Goal: Task Accomplishment & Management: Manage account settings

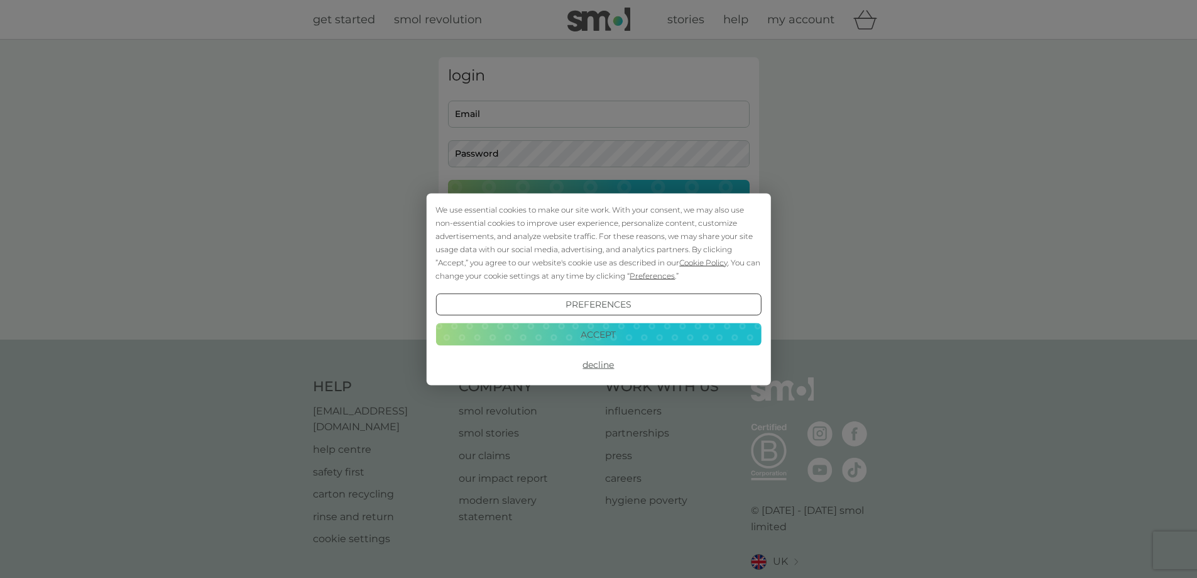
type input "jennycheasman@hotmail.com"
click at [599, 360] on button "Decline" at bounding box center [598, 364] width 326 height 23
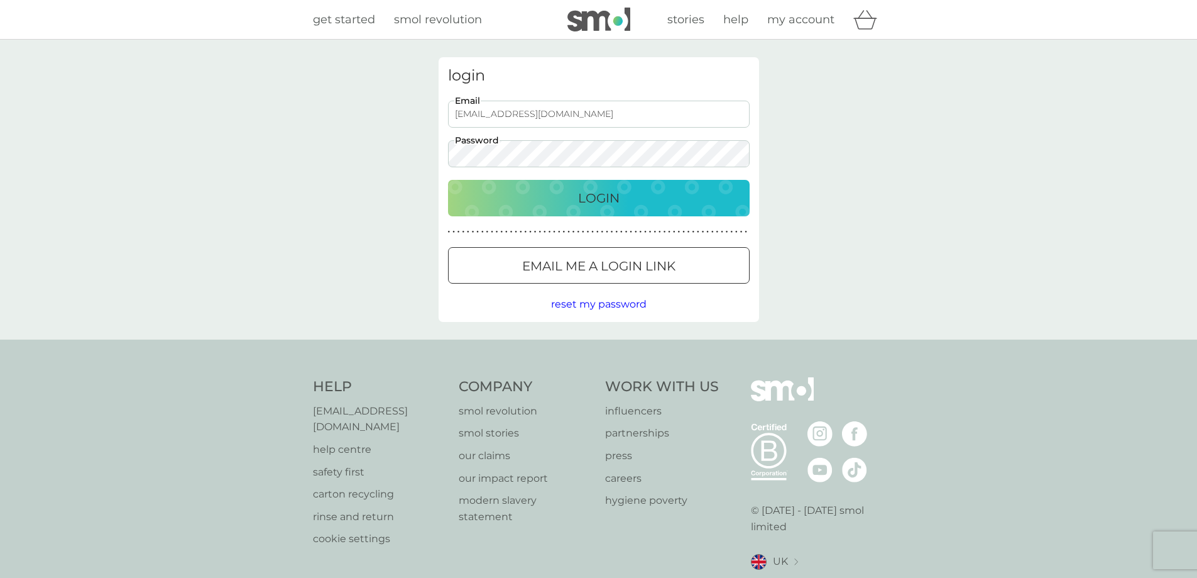
click at [583, 195] on p "Login" at bounding box center [598, 198] width 41 height 20
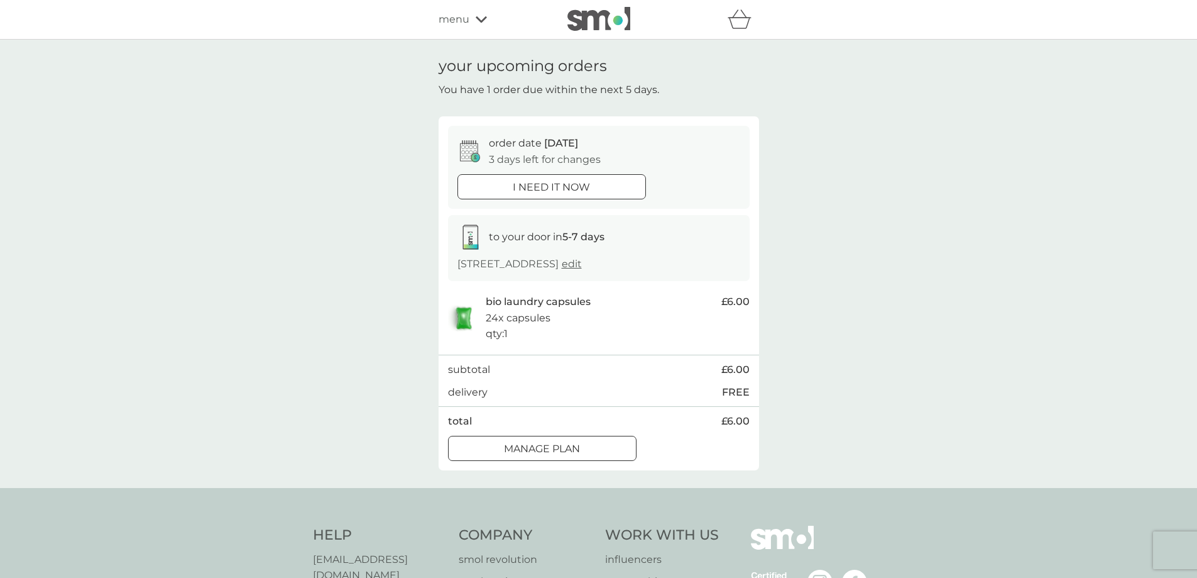
click at [520, 446] on div at bounding box center [542, 448] width 45 height 13
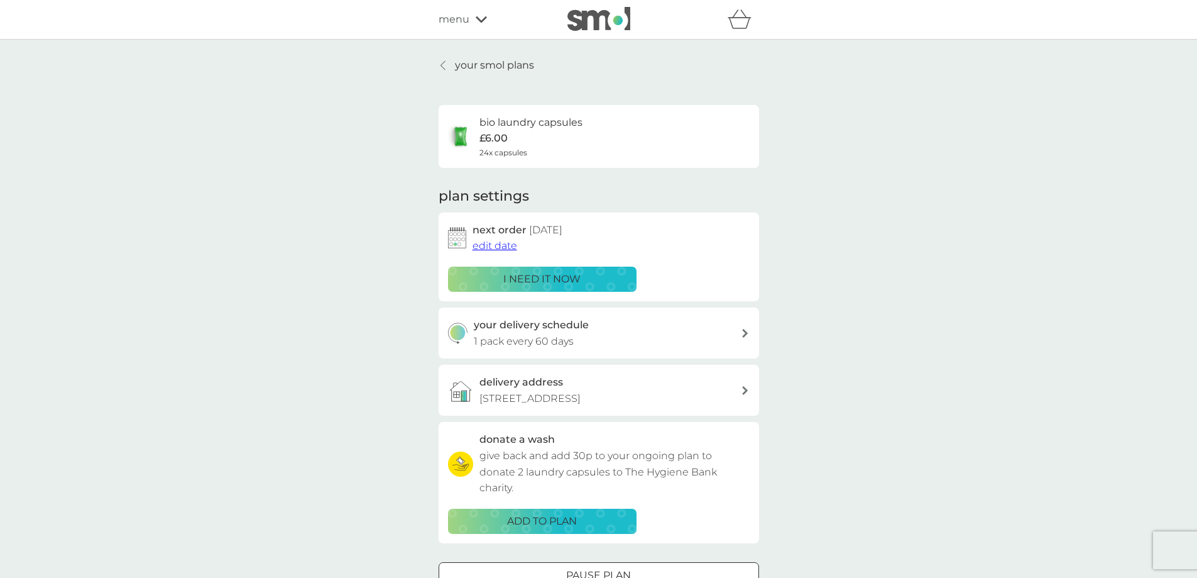
click at [492, 243] on span "edit date" at bounding box center [495, 245] width 45 height 12
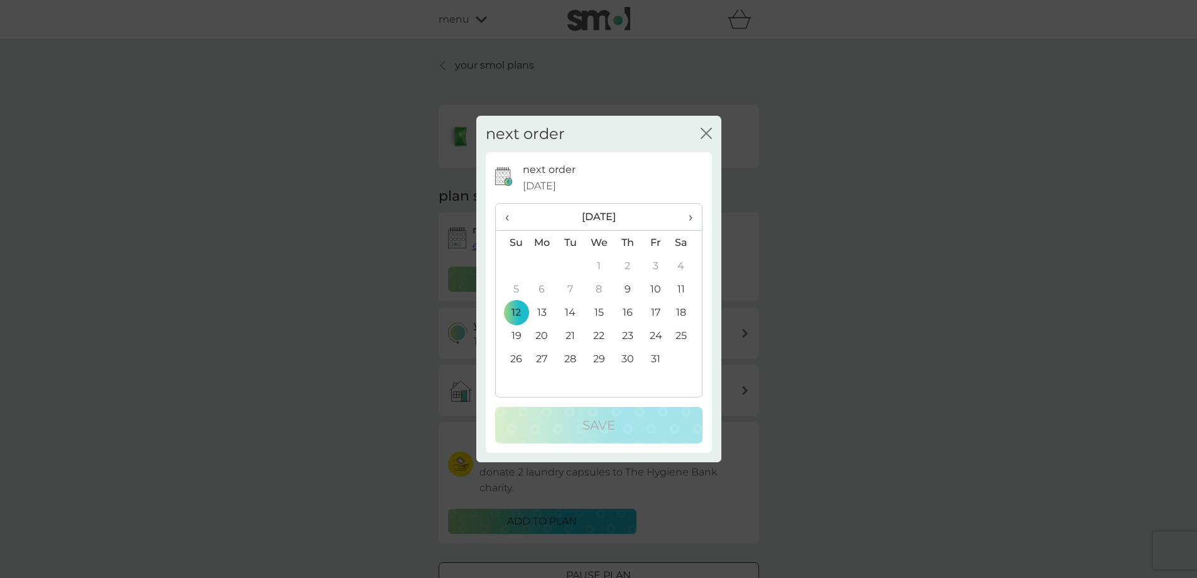
click at [691, 217] on span "›" at bounding box center [685, 217] width 13 height 26
click at [537, 310] on td "15" at bounding box center [542, 311] width 29 height 23
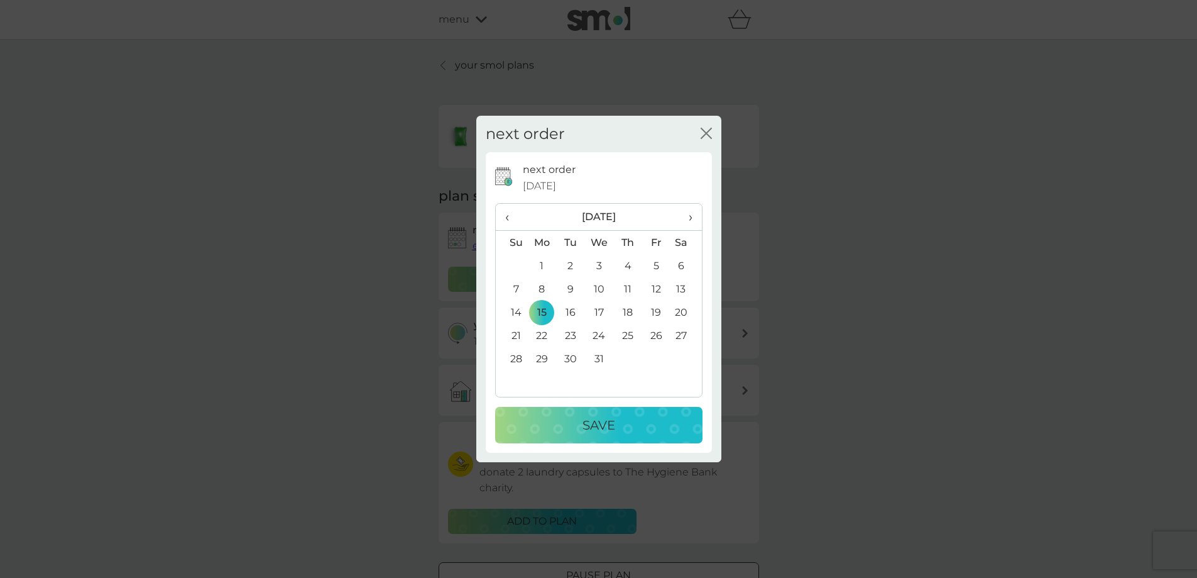
click at [598, 420] on p "Save" at bounding box center [599, 425] width 33 height 20
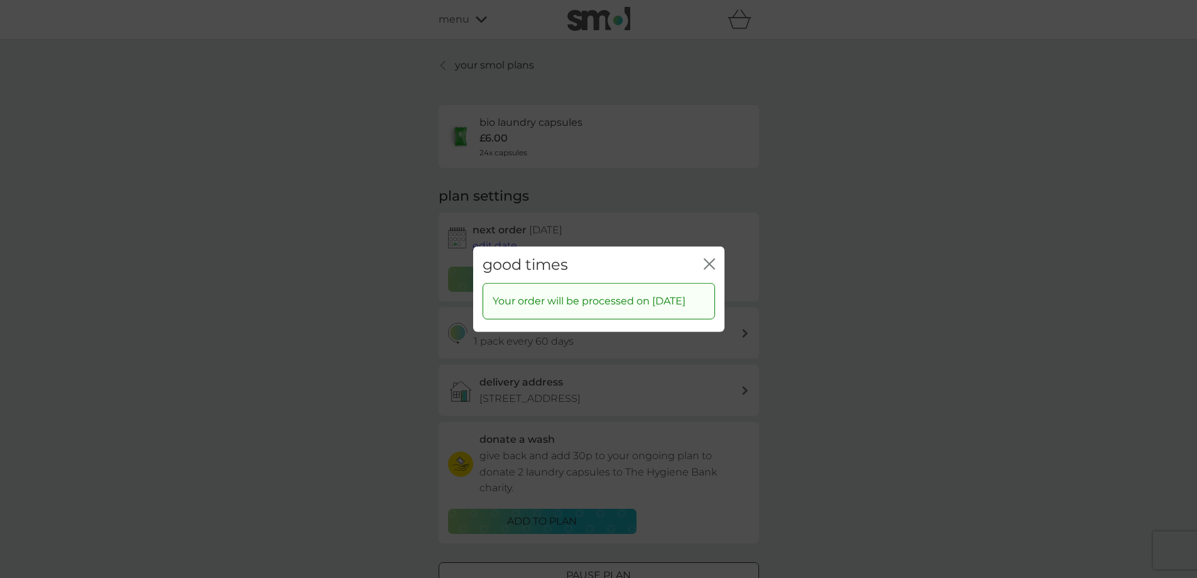
click at [711, 258] on icon "close" at bounding box center [711, 263] width 5 height 10
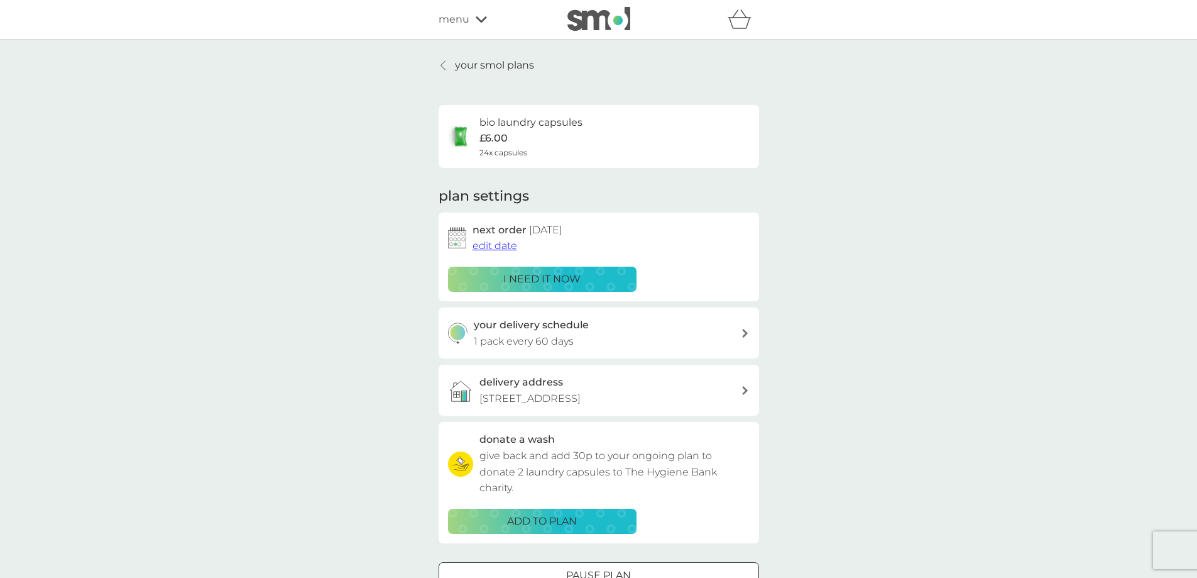
click at [497, 62] on p "your smol plans" at bounding box center [494, 65] width 79 height 16
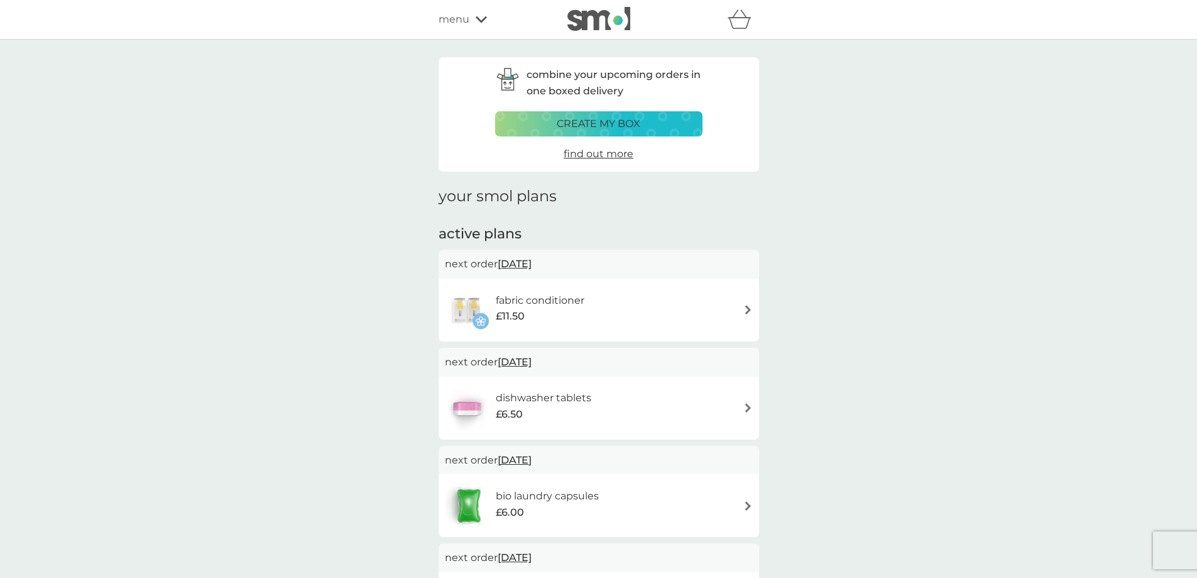
click at [747, 307] on img at bounding box center [747, 309] width 9 height 9
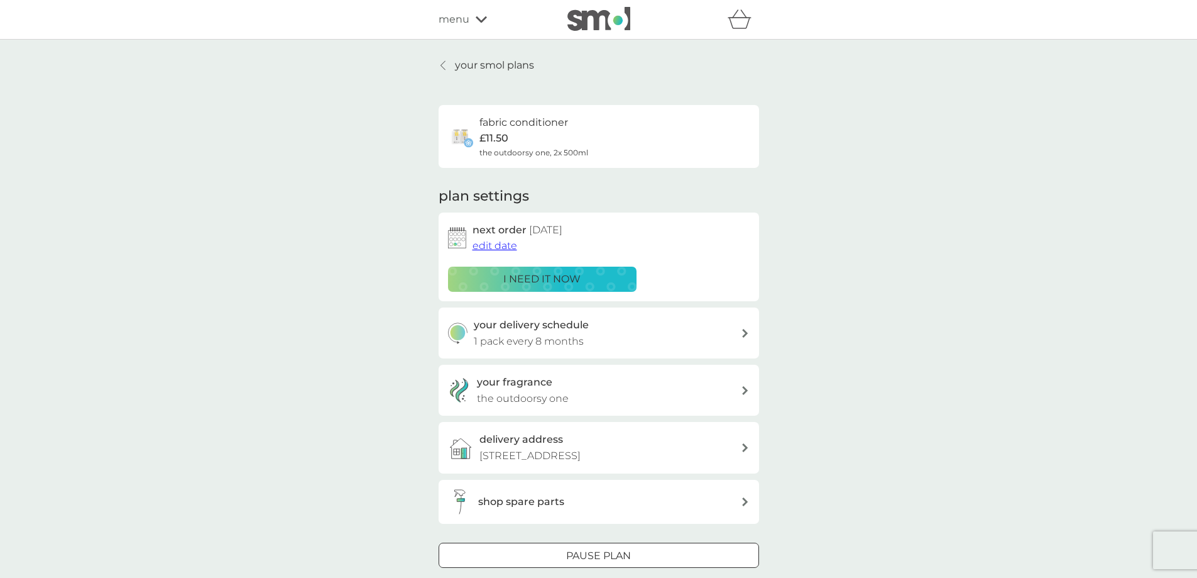
click at [493, 244] on span "edit date" at bounding box center [495, 245] width 45 height 12
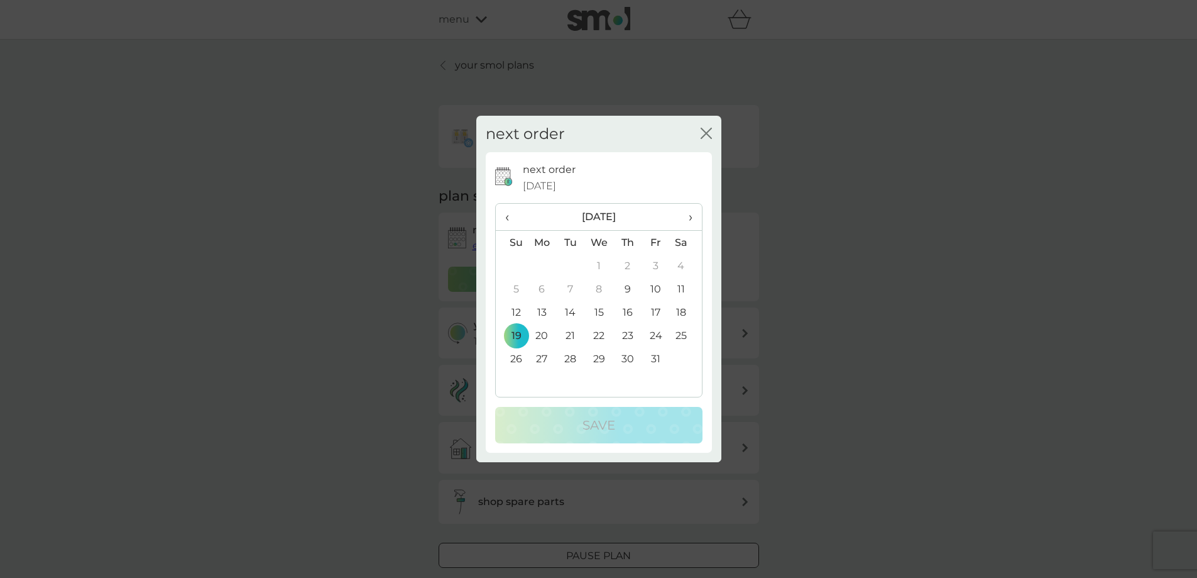
click at [690, 217] on span "›" at bounding box center [685, 217] width 13 height 26
click at [540, 359] on td "24" at bounding box center [542, 358] width 29 height 23
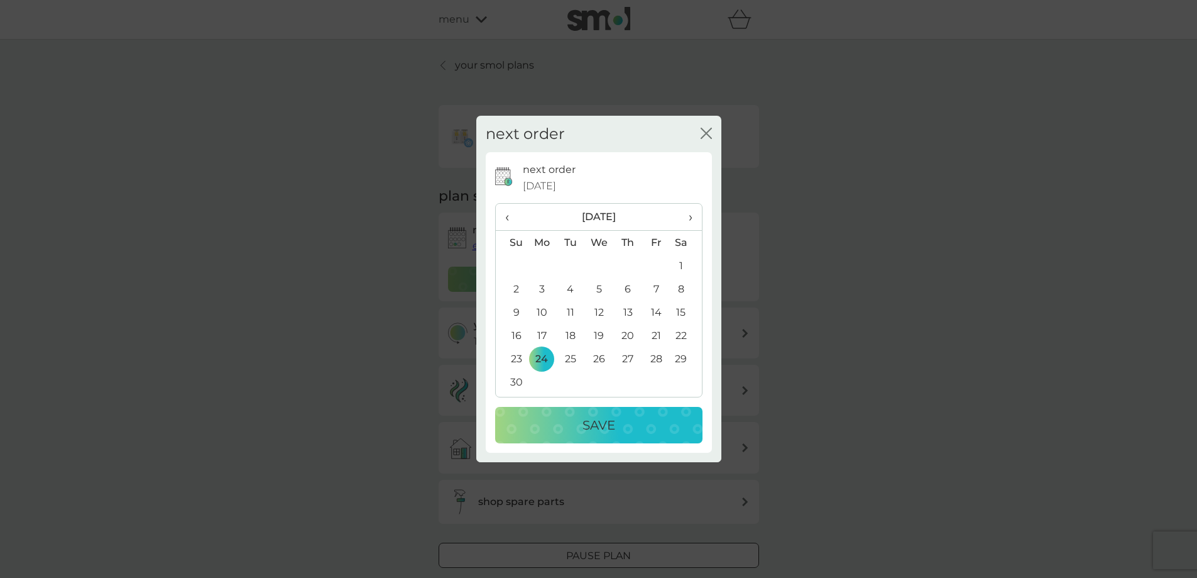
click at [590, 415] on p "Save" at bounding box center [599, 425] width 33 height 20
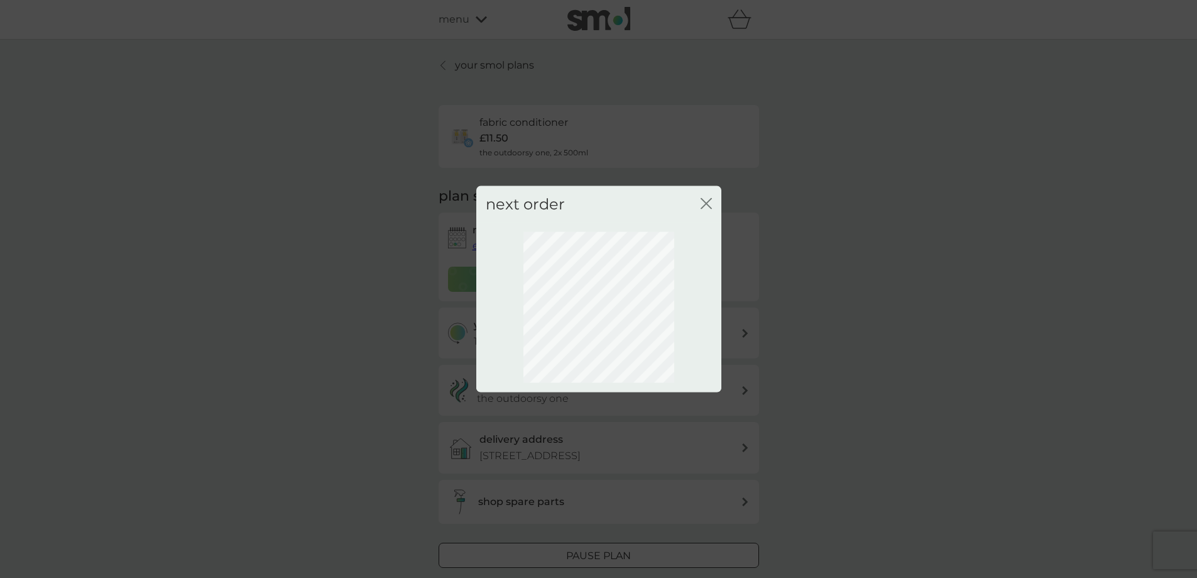
click at [707, 202] on icon "close" at bounding box center [708, 203] width 5 height 10
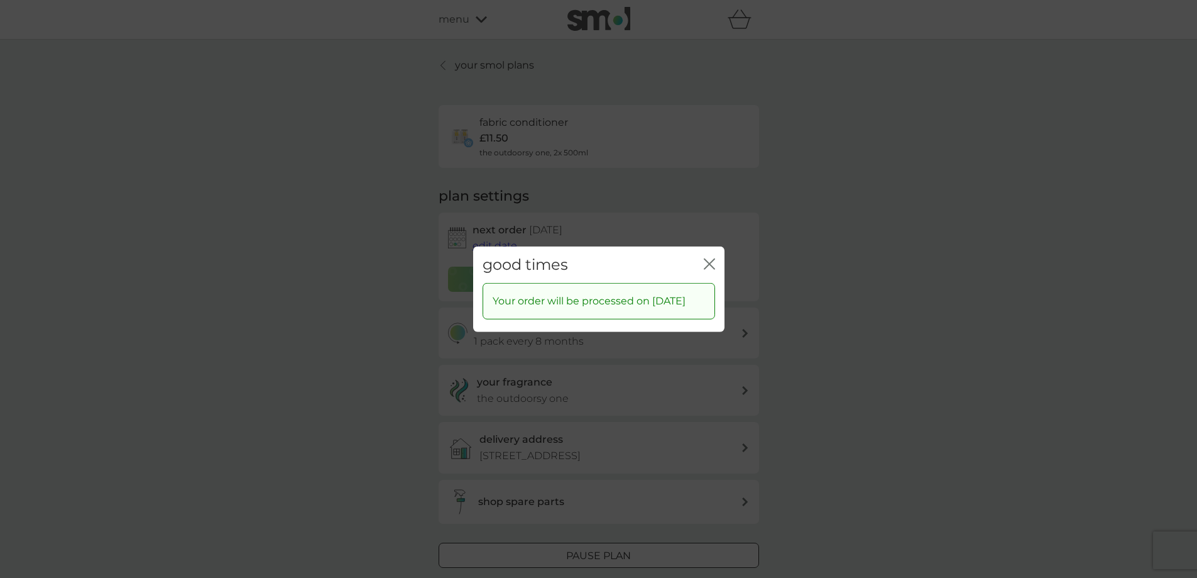
click at [712, 258] on icon "close" at bounding box center [709, 263] width 11 height 11
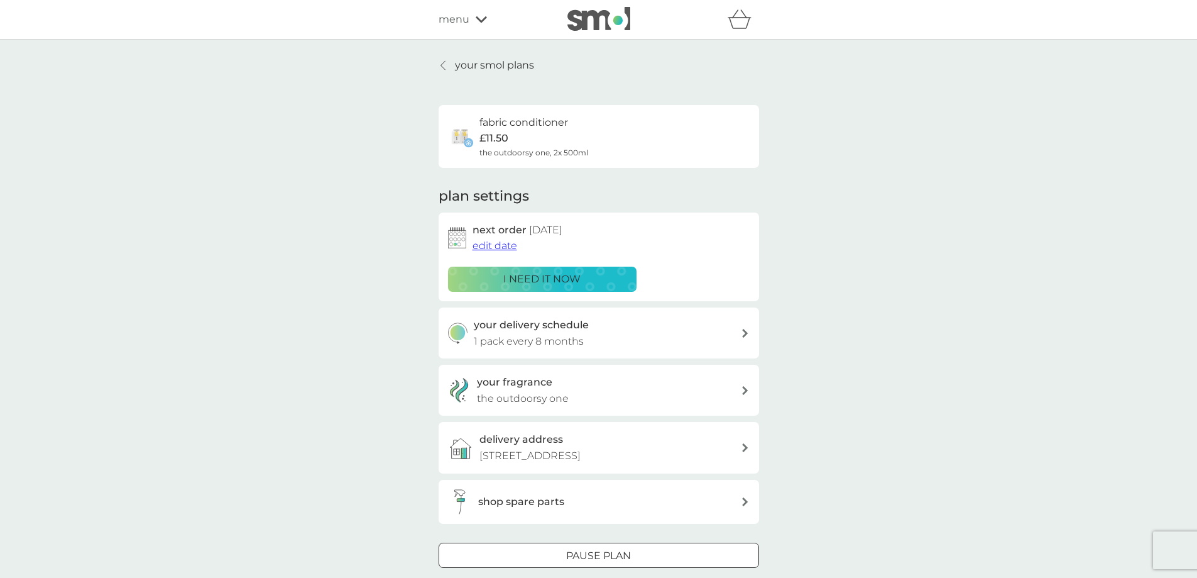
click at [479, 63] on p "your smol plans" at bounding box center [494, 65] width 79 height 16
